Goal: Task Accomplishment & Management: Manage account settings

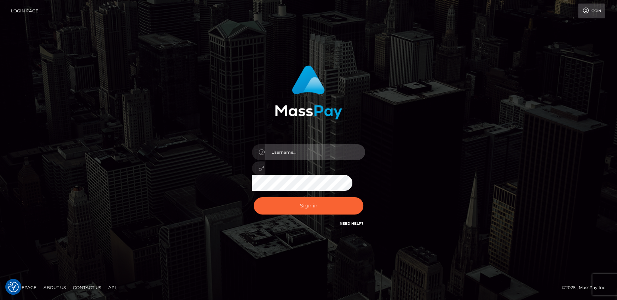
click at [284, 150] on input "text" at bounding box center [315, 152] width 100 height 16
type input "andy.wowcan"
click at [254, 197] on button "Sign in" at bounding box center [309, 205] width 110 height 17
click at [316, 159] on input "text" at bounding box center [315, 152] width 100 height 16
type input "[PERSON_NAME].wowcan"
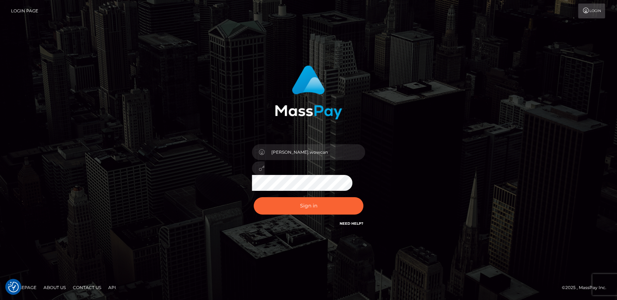
click at [254, 197] on button "Sign in" at bounding box center [309, 205] width 110 height 17
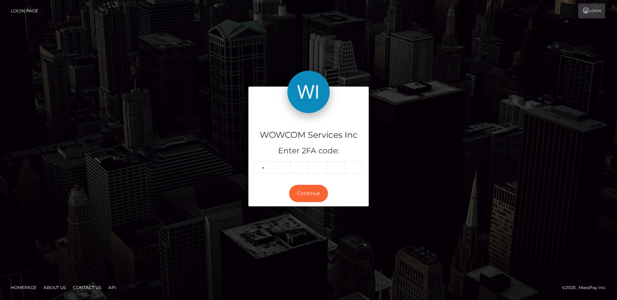
type input "2"
type input "1"
type input "0"
type input "5"
type input "0"
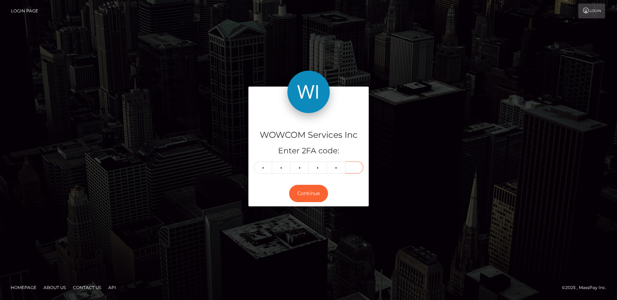
type input "5"
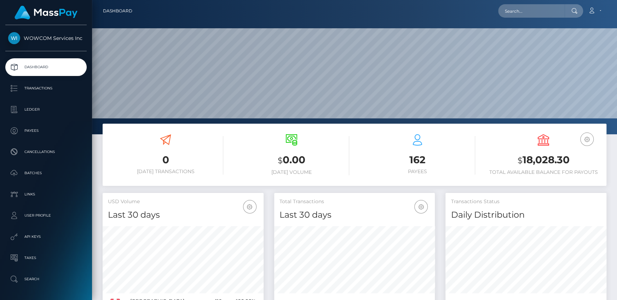
scroll to position [125, 161]
drag, startPoint x: 524, startPoint y: 159, endPoint x: 570, endPoint y: 160, distance: 46.0
click at [570, 160] on h3 "$ 18,028.30" at bounding box center [543, 160] width 115 height 15
copy h3 "18,028.30"
drag, startPoint x: 599, startPoint y: 11, endPoint x: 593, endPoint y: 17, distance: 8.8
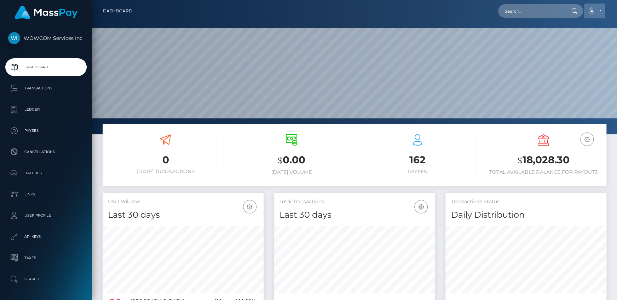
click at [599, 11] on link "Account" at bounding box center [594, 11] width 21 height 15
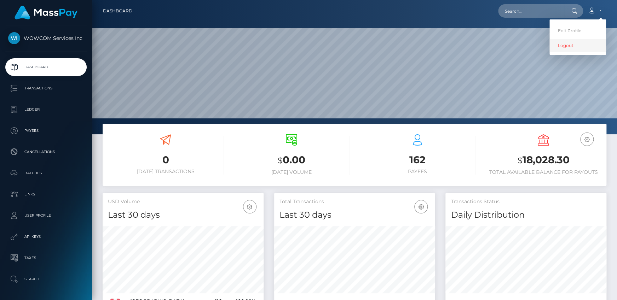
click at [569, 42] on link "Logout" at bounding box center [577, 45] width 57 height 13
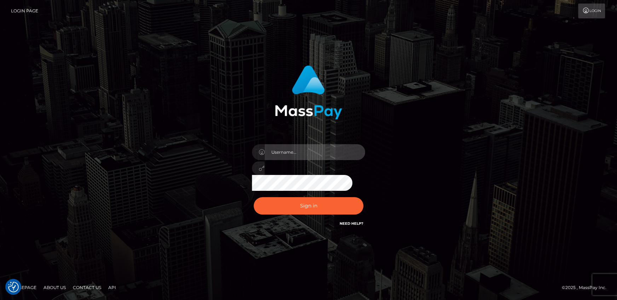
click at [332, 152] on input "text" at bounding box center [315, 152] width 100 height 16
type input "[PERSON_NAME].rollacan"
click at [254, 197] on button "Sign in" at bounding box center [309, 205] width 110 height 17
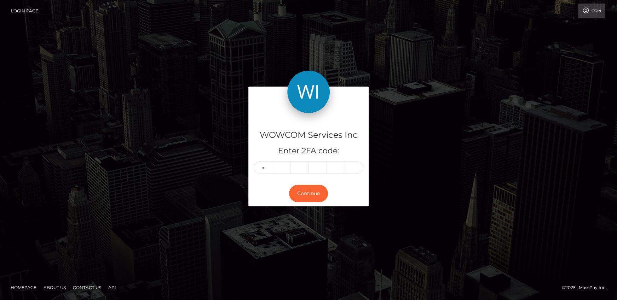
type input "3"
type input "6"
type input "2"
type input "3"
type input "7"
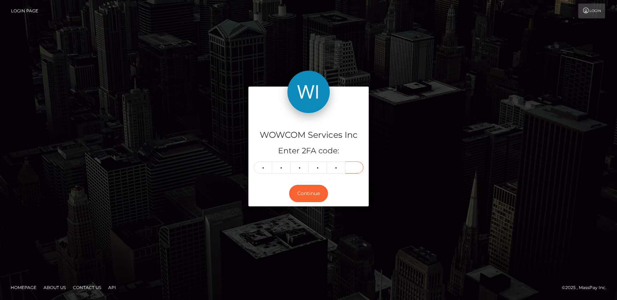
type input "9"
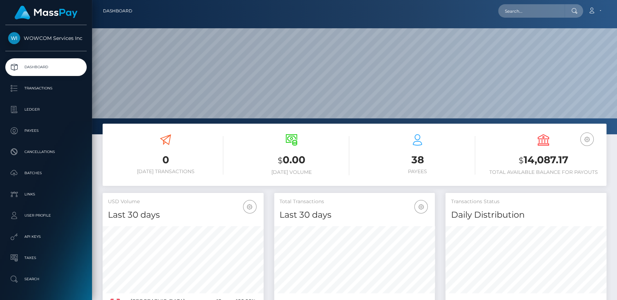
scroll to position [125, 161]
drag, startPoint x: 524, startPoint y: 162, endPoint x: 566, endPoint y: 162, distance: 42.1
click at [566, 162] on h3 "$ 14,087.17" at bounding box center [543, 160] width 115 height 15
copy h3 "14,087.17"
